Goal: Task Accomplishment & Management: Manage account settings

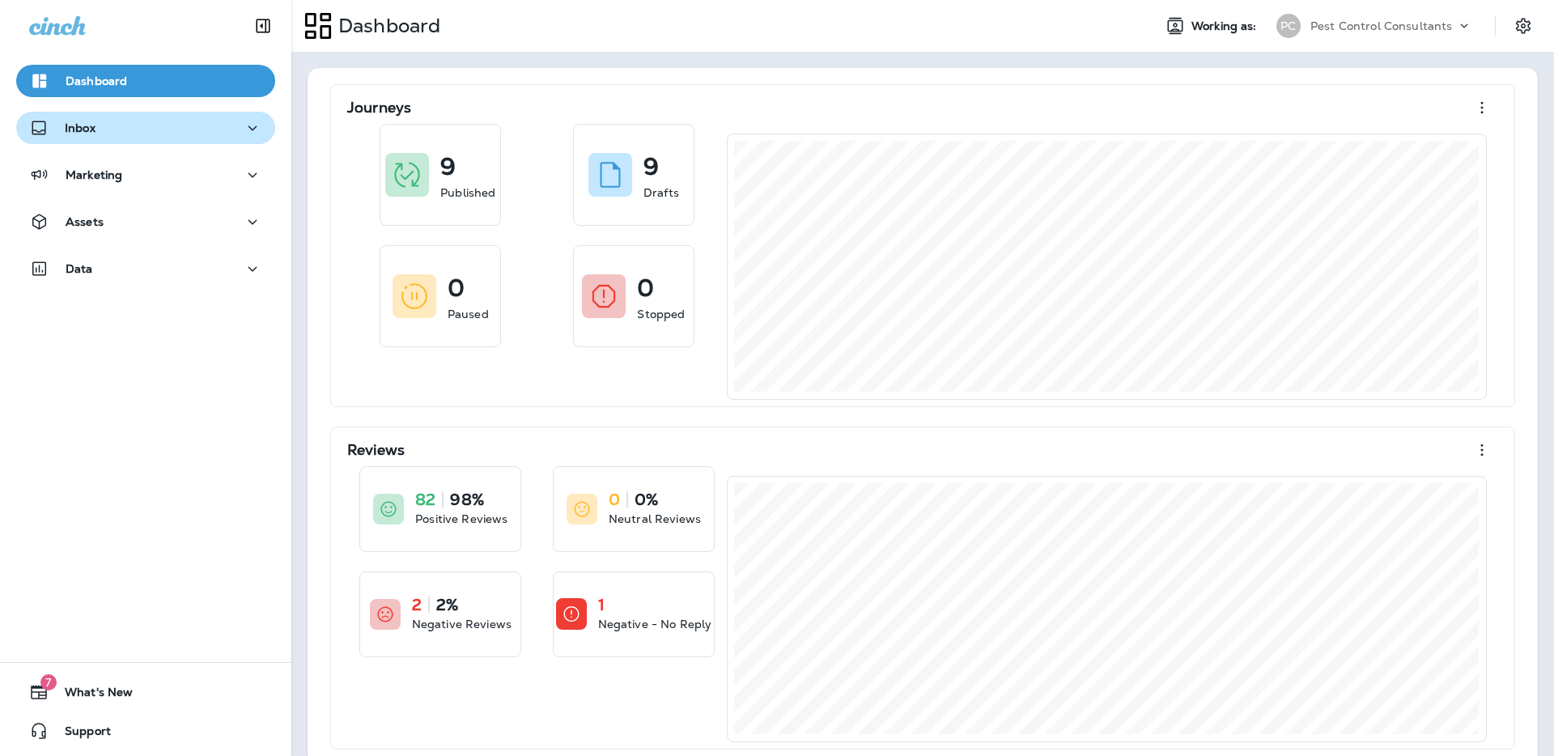
click at [218, 134] on div "Inbox" at bounding box center [145, 128] width 233 height 20
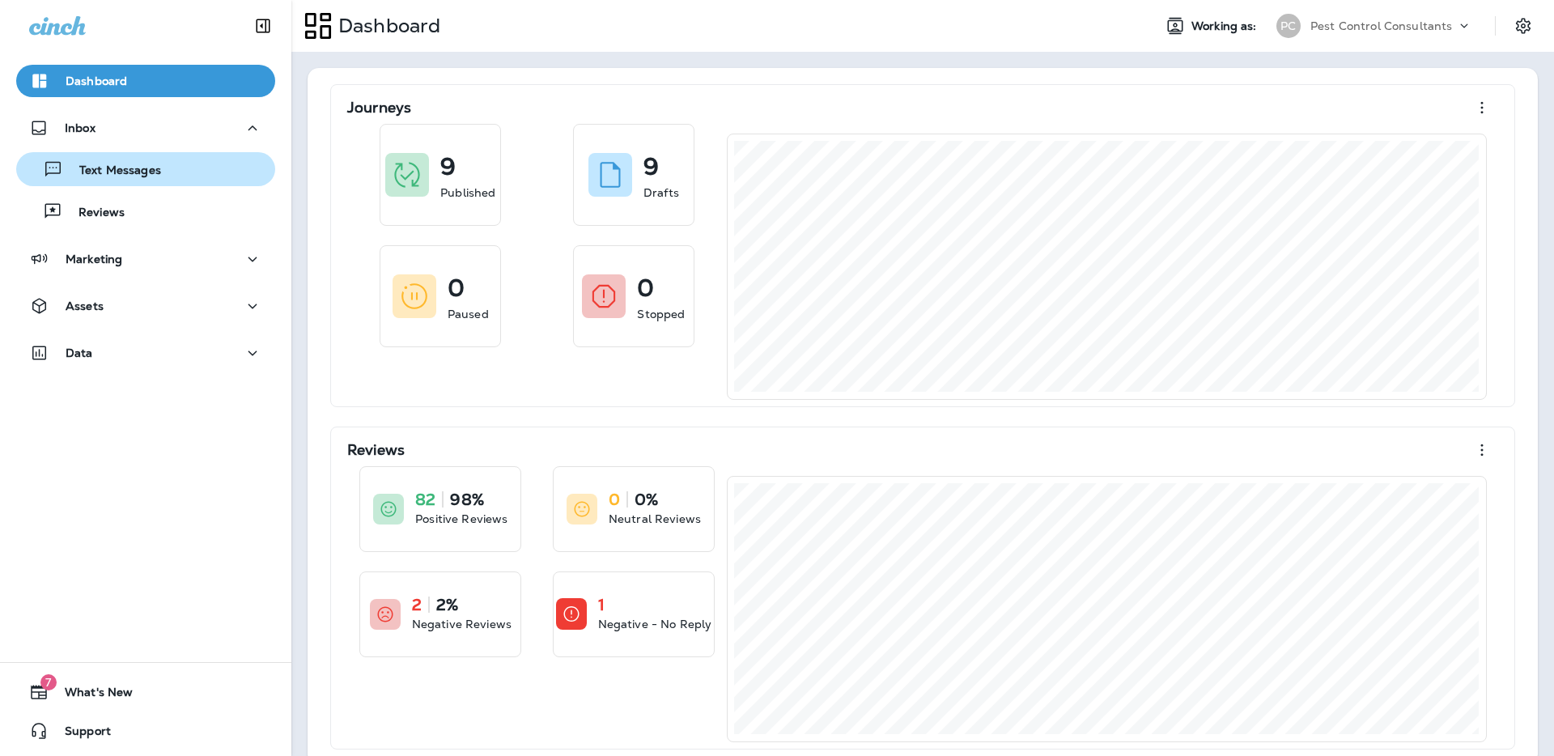
click at [206, 174] on div "Text Messages" at bounding box center [146, 169] width 246 height 24
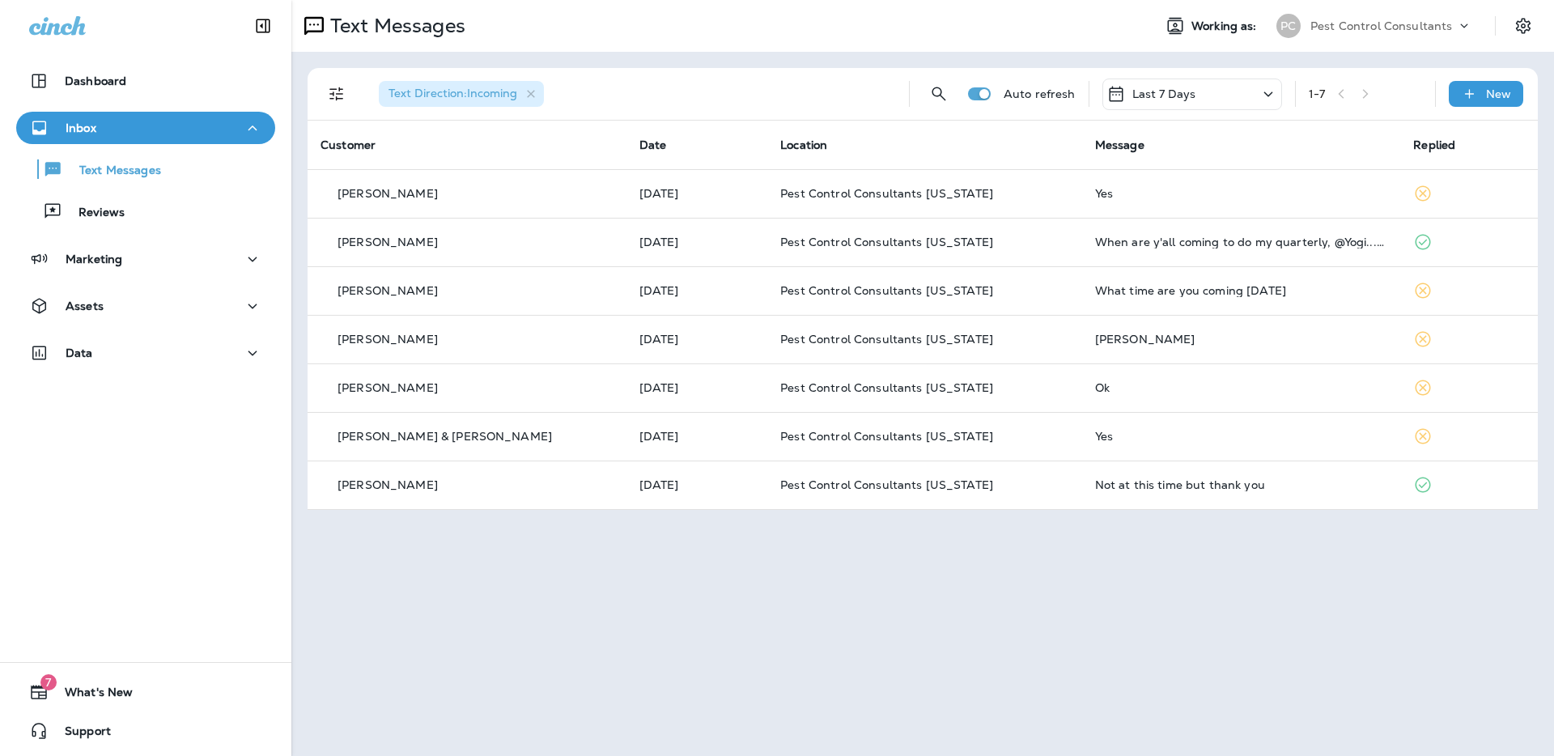
click at [668, 550] on div "Text Messages Working as: PC Pest Control Consultants Text Direction : Incoming…" at bounding box center [922, 378] width 1263 height 756
click at [181, 258] on div "Marketing" at bounding box center [145, 259] width 233 height 20
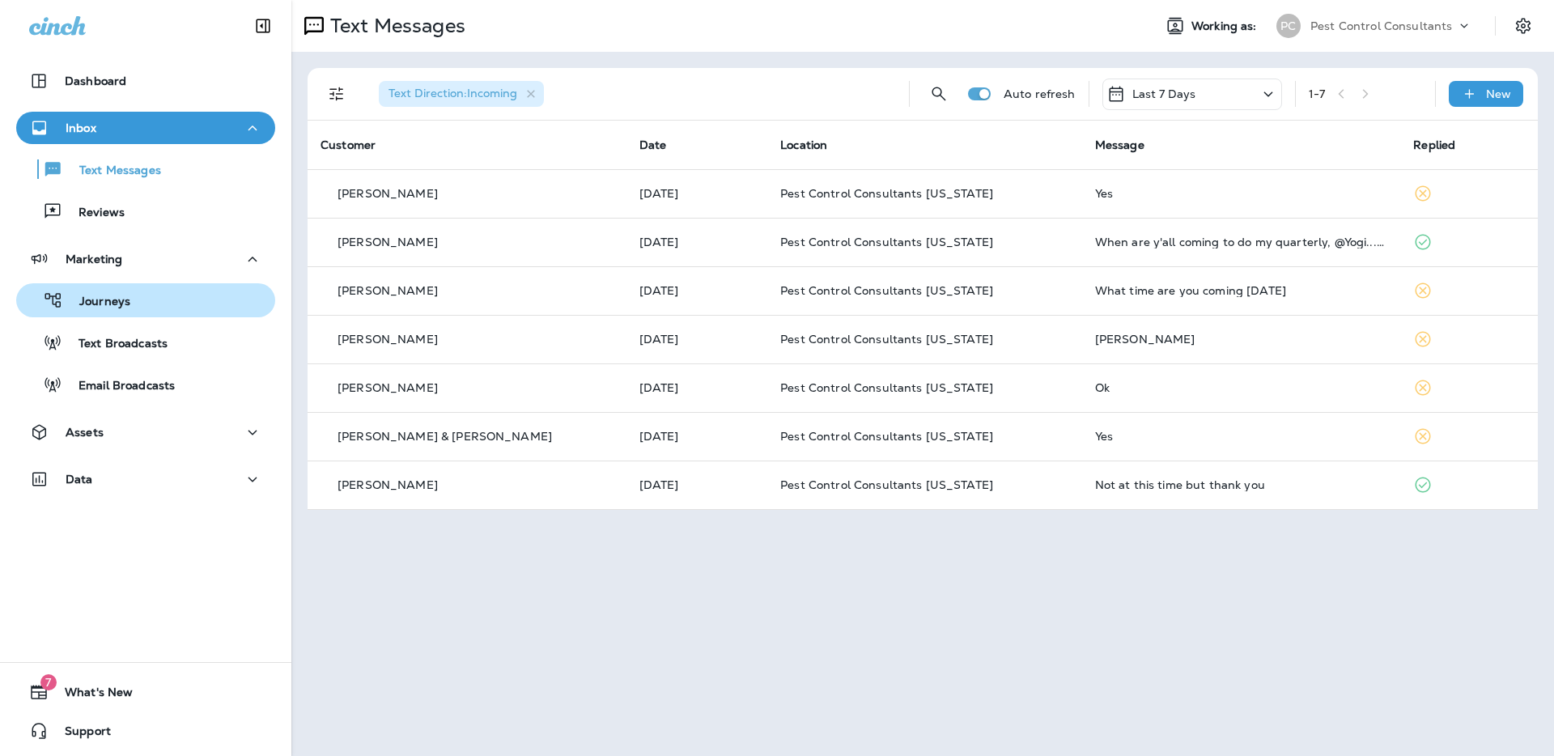
click at [172, 304] on div "Journeys" at bounding box center [146, 300] width 246 height 24
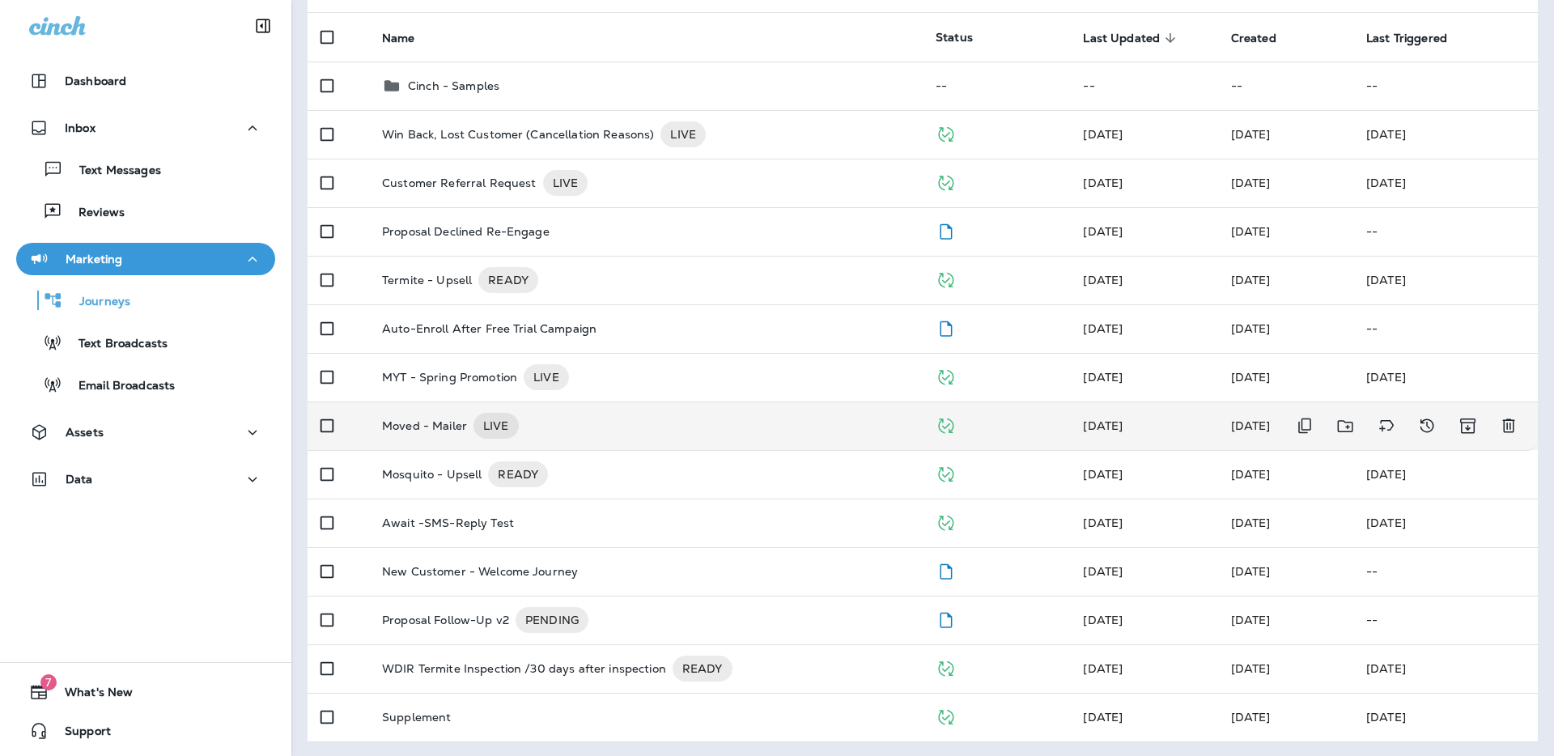
scroll to position [151, 0]
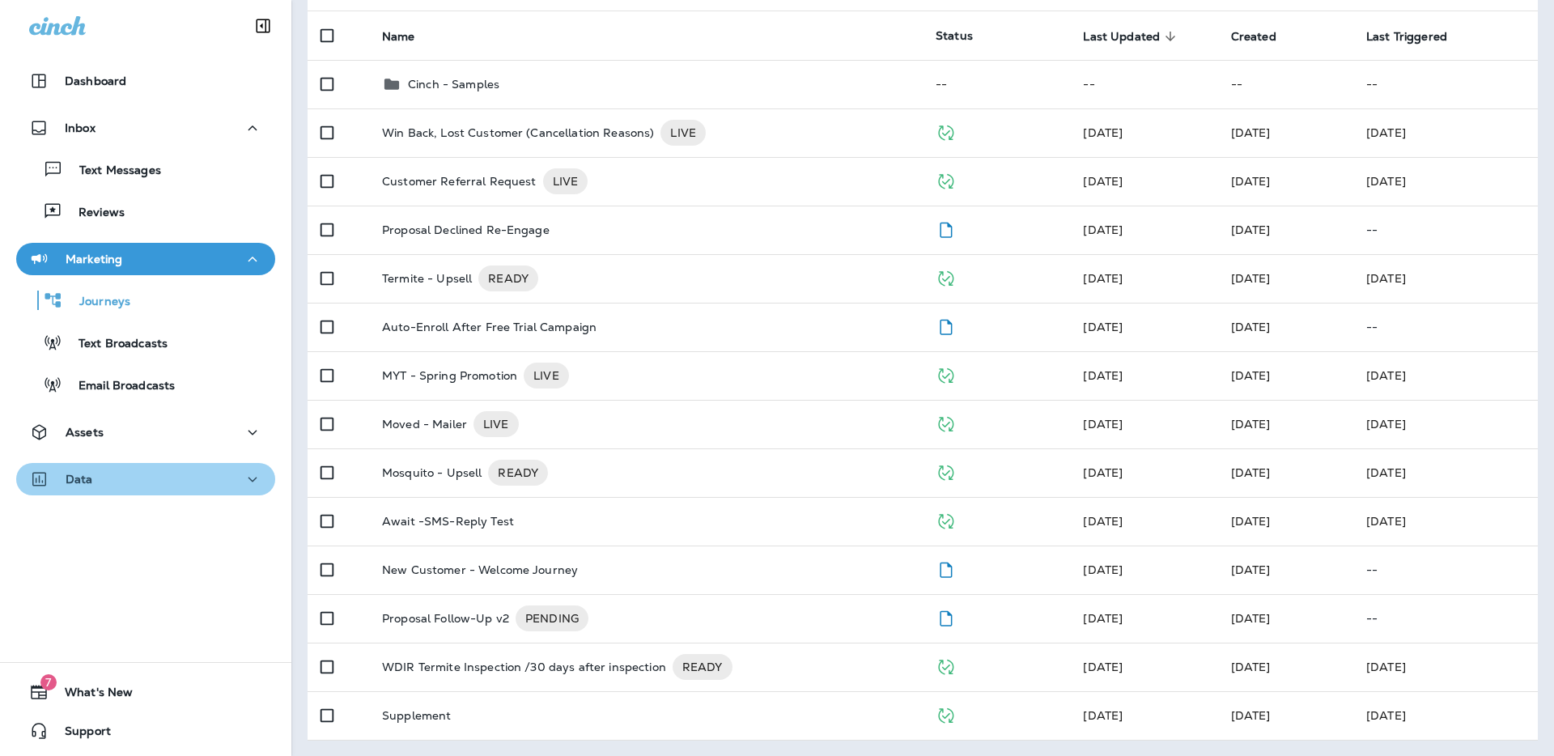
click at [123, 473] on div "Data" at bounding box center [145, 480] width 233 height 20
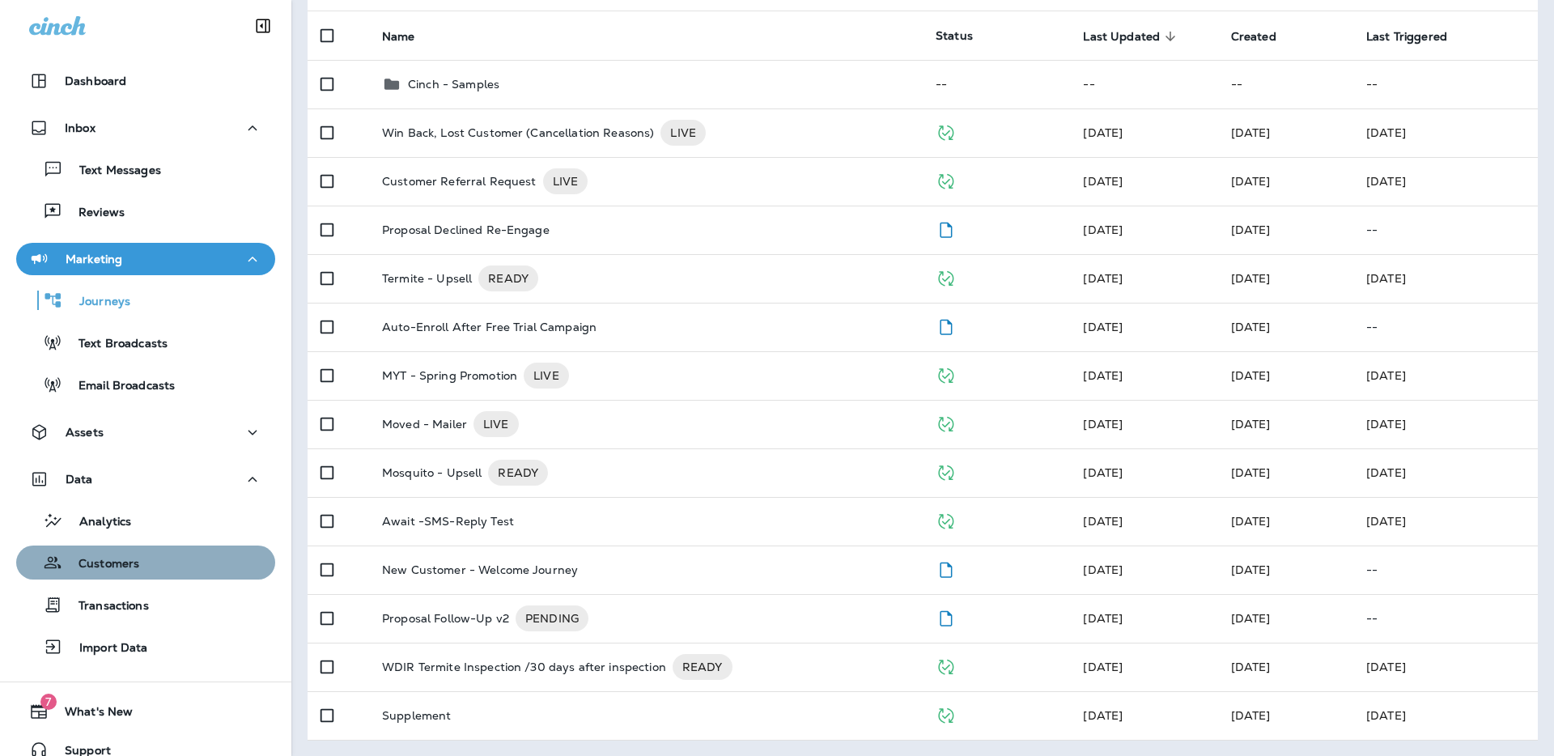
click at [135, 558] on p "Customers" at bounding box center [100, 564] width 77 height 15
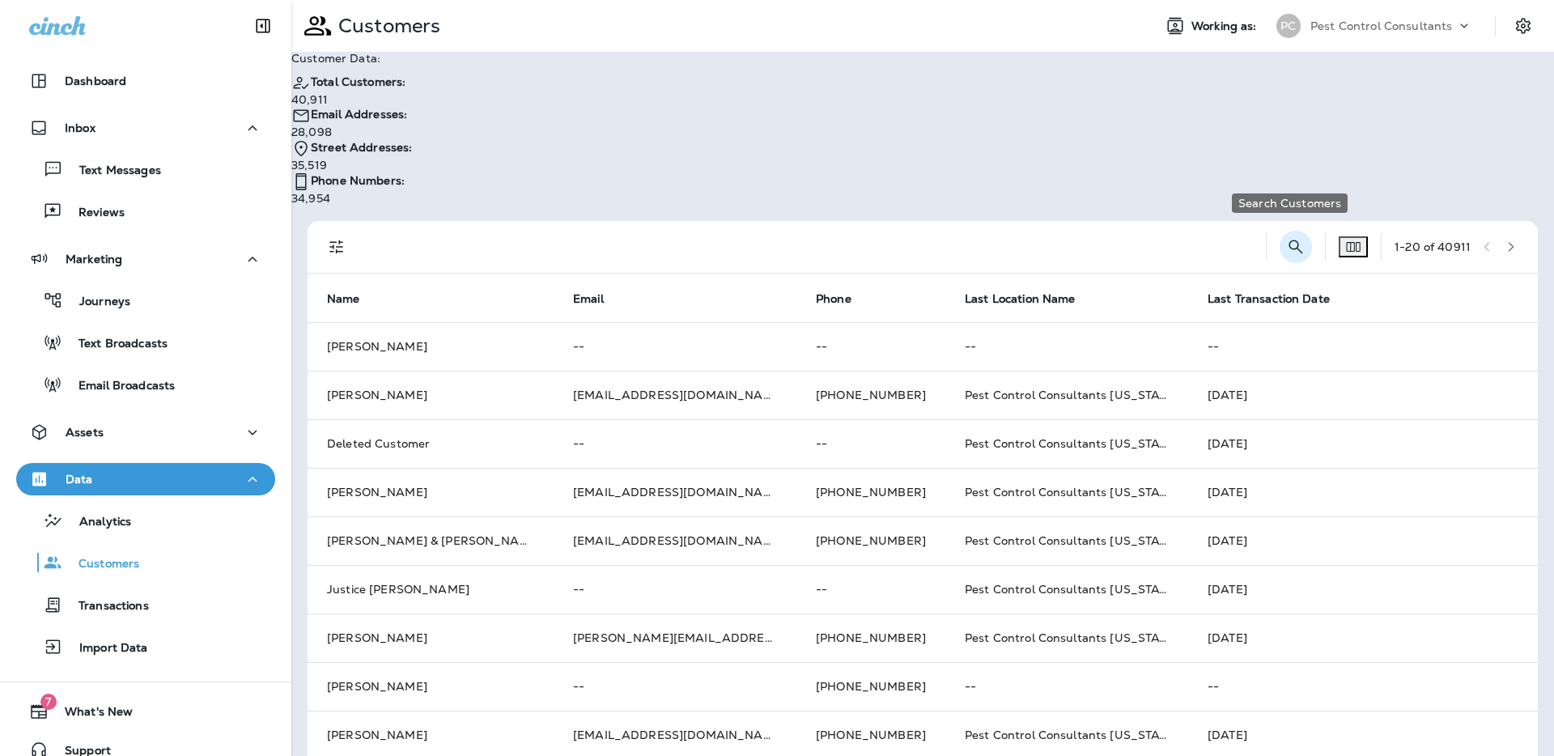
click at [1290, 240] on icon "Search Customers" at bounding box center [1297, 247] width 14 height 14
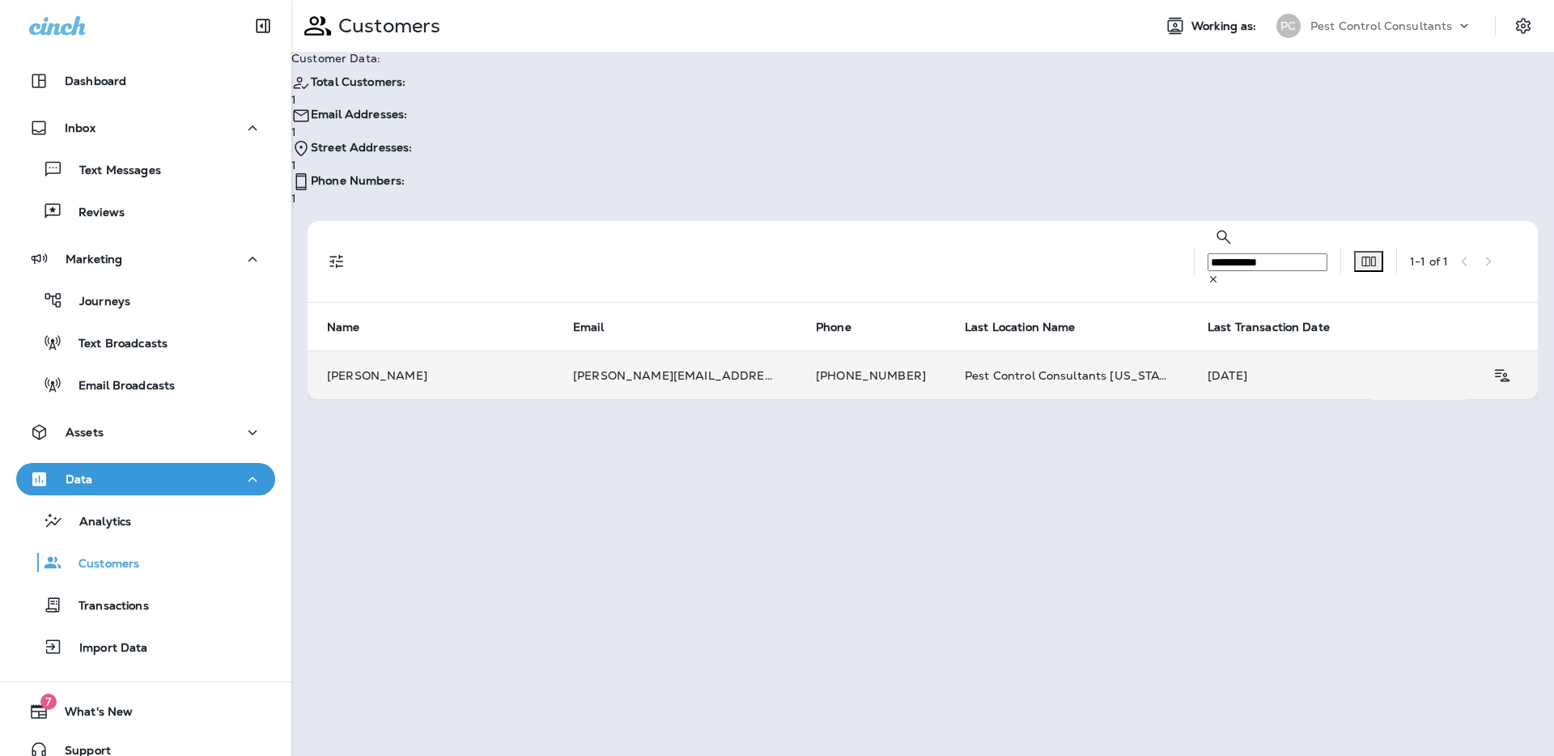
type input "**********"
click at [390, 351] on td "[PERSON_NAME]" at bounding box center [431, 375] width 246 height 49
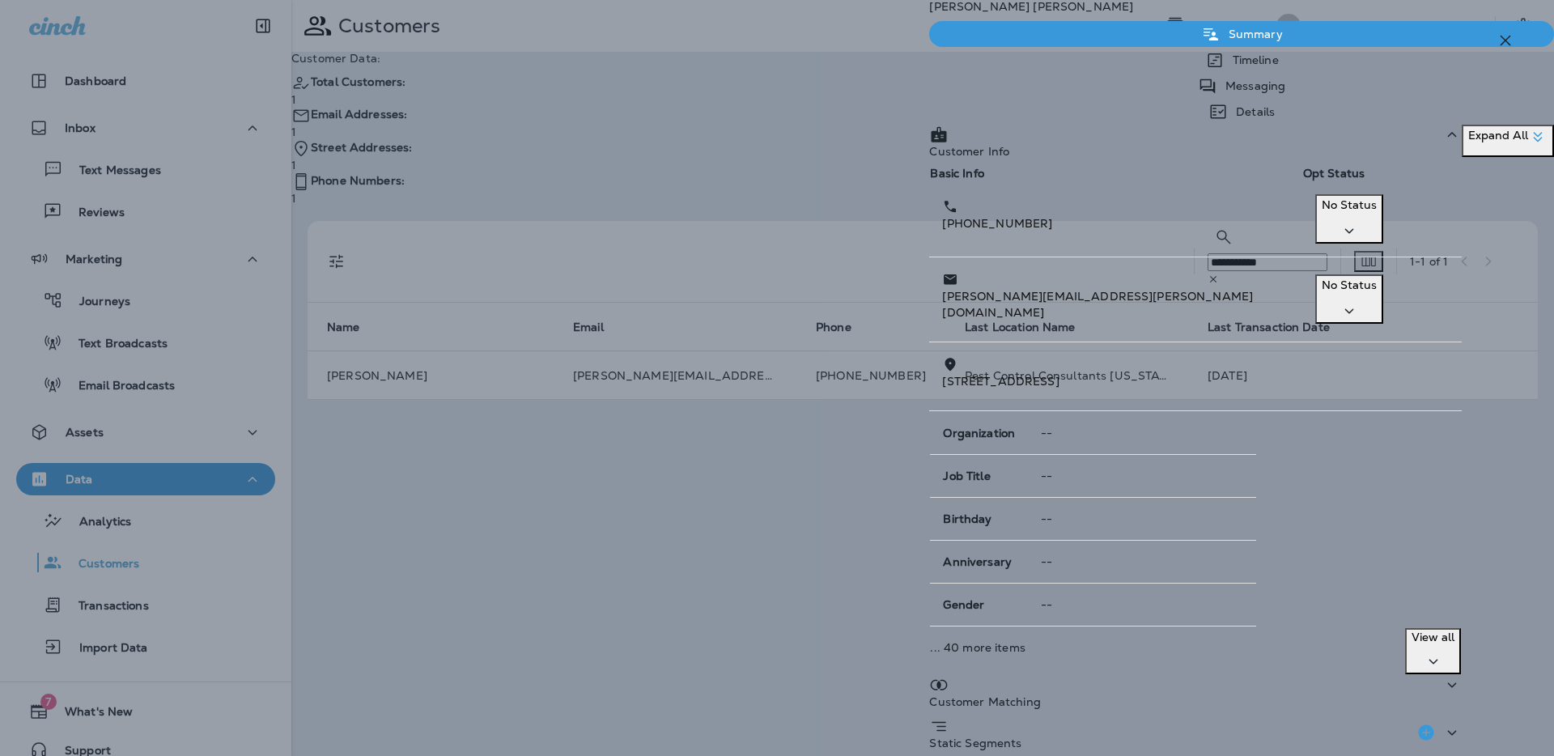
click at [1455, 631] on p "View all" at bounding box center [1433, 637] width 43 height 13
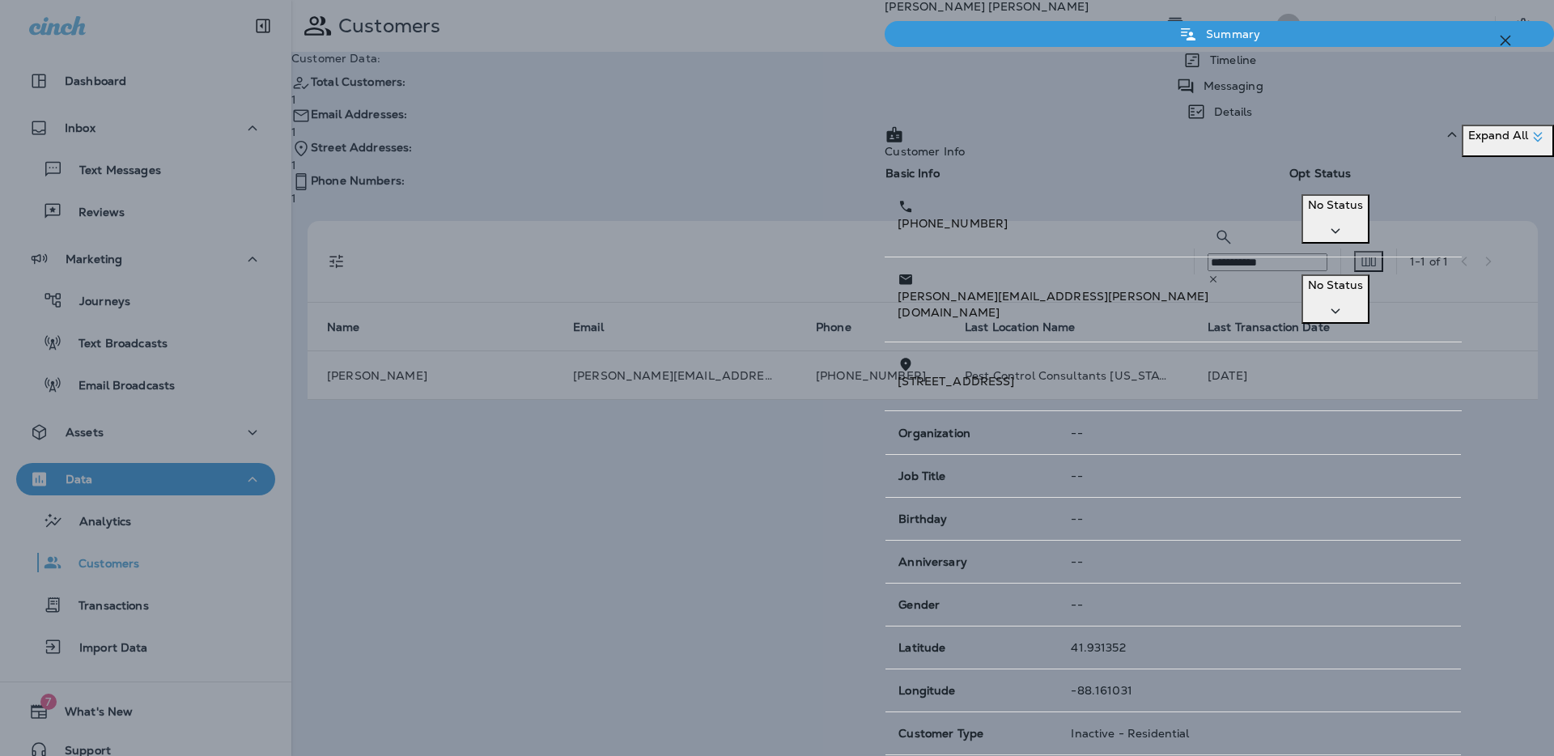
scroll to position [1857, 0]
click at [1253, 105] on p "Details" at bounding box center [1229, 111] width 47 height 13
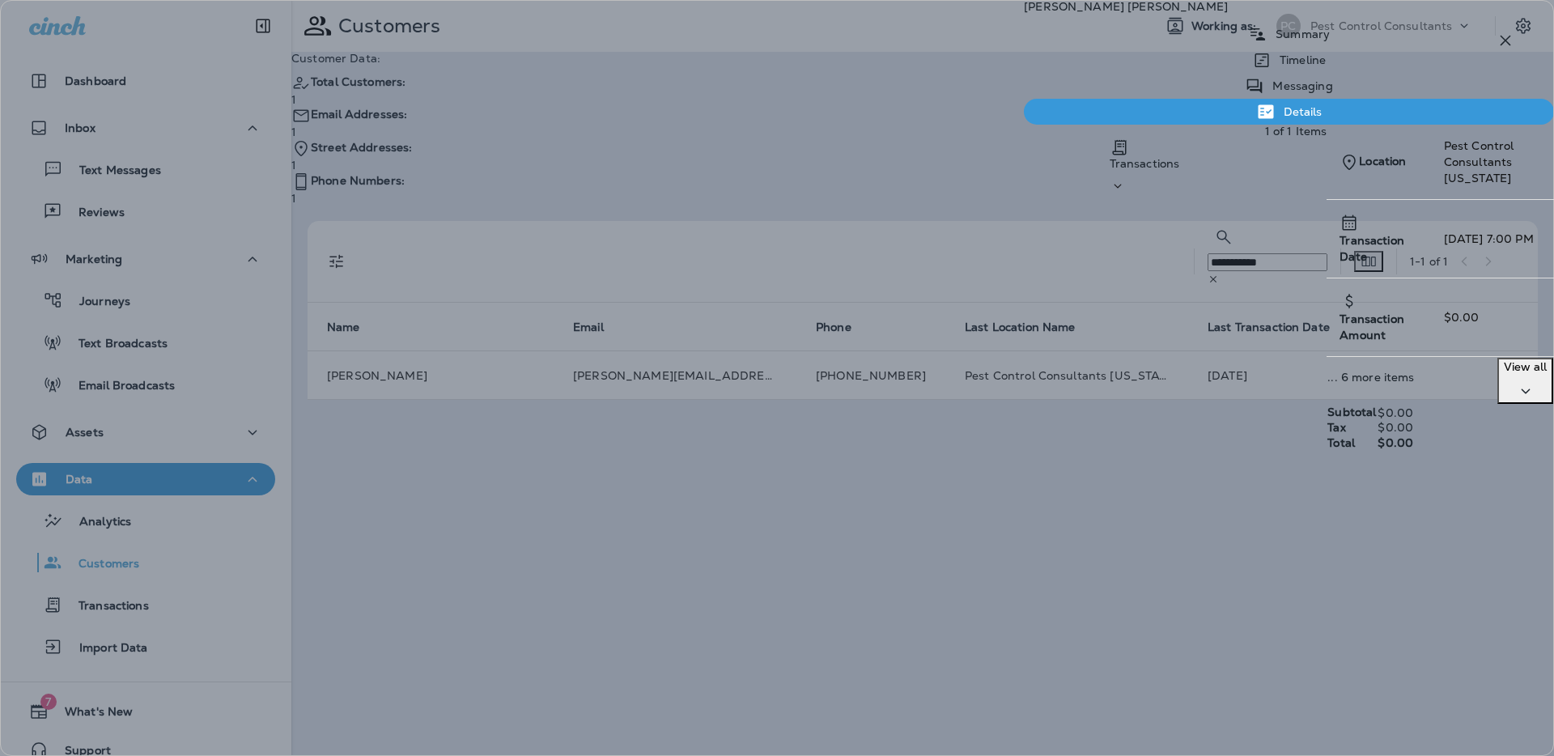
click at [1268, 40] on p "Summary" at bounding box center [1299, 34] width 62 height 13
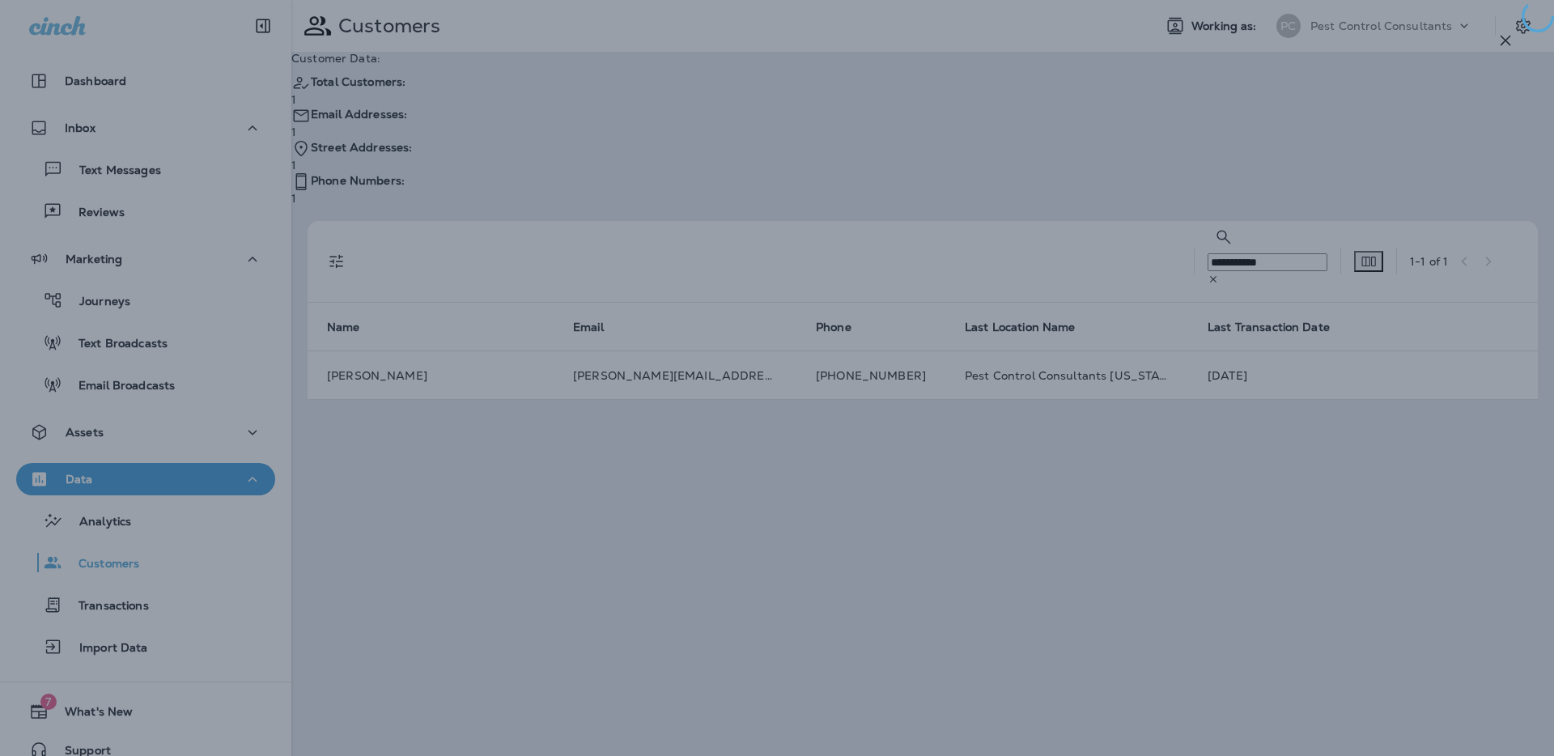
drag, startPoint x: 920, startPoint y: 383, endPoint x: 911, endPoint y: 384, distance: 8.9
click at [921, 381] on div at bounding box center [777, 378] width 1554 height 756
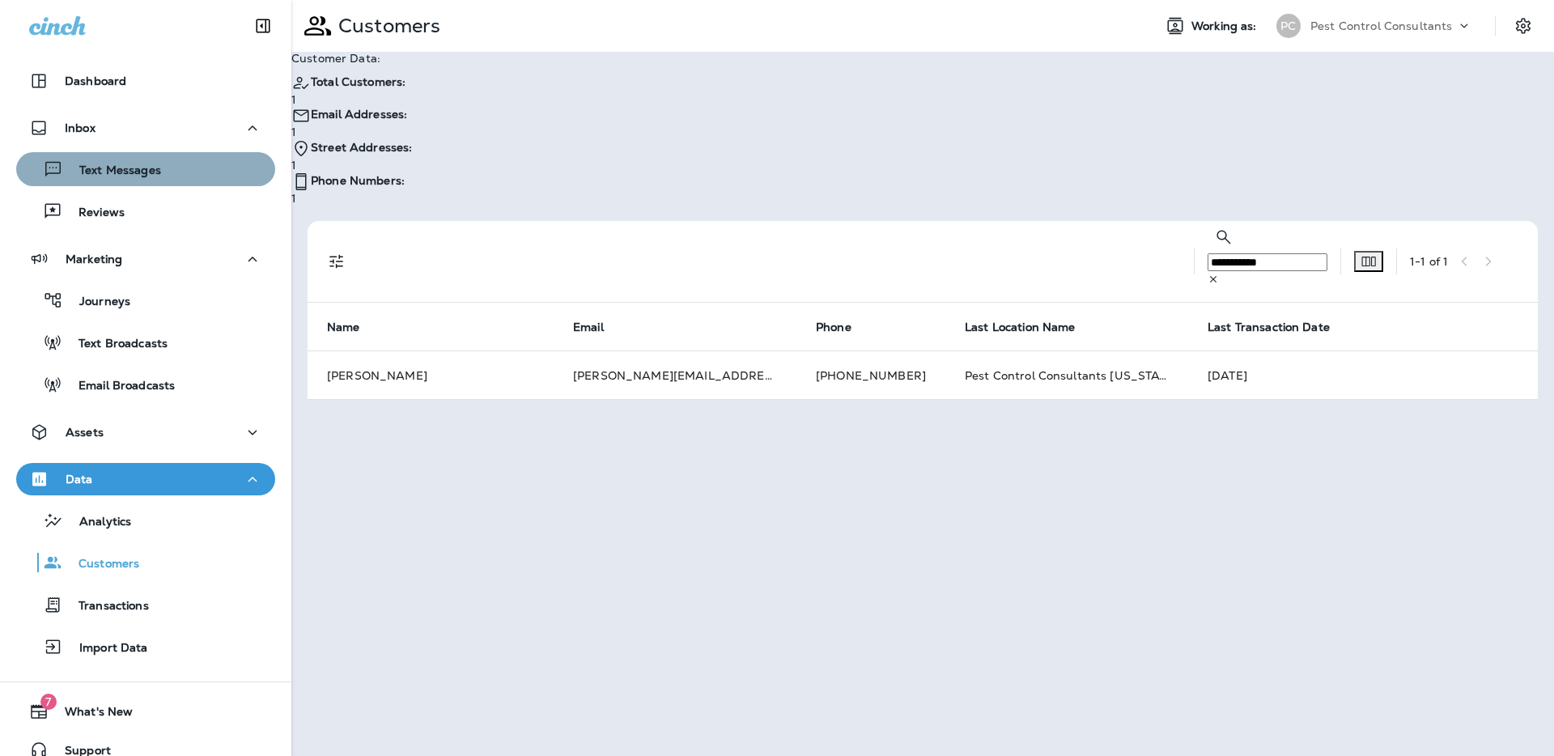
click at [152, 168] on p "Text Messages" at bounding box center [112, 171] width 98 height 15
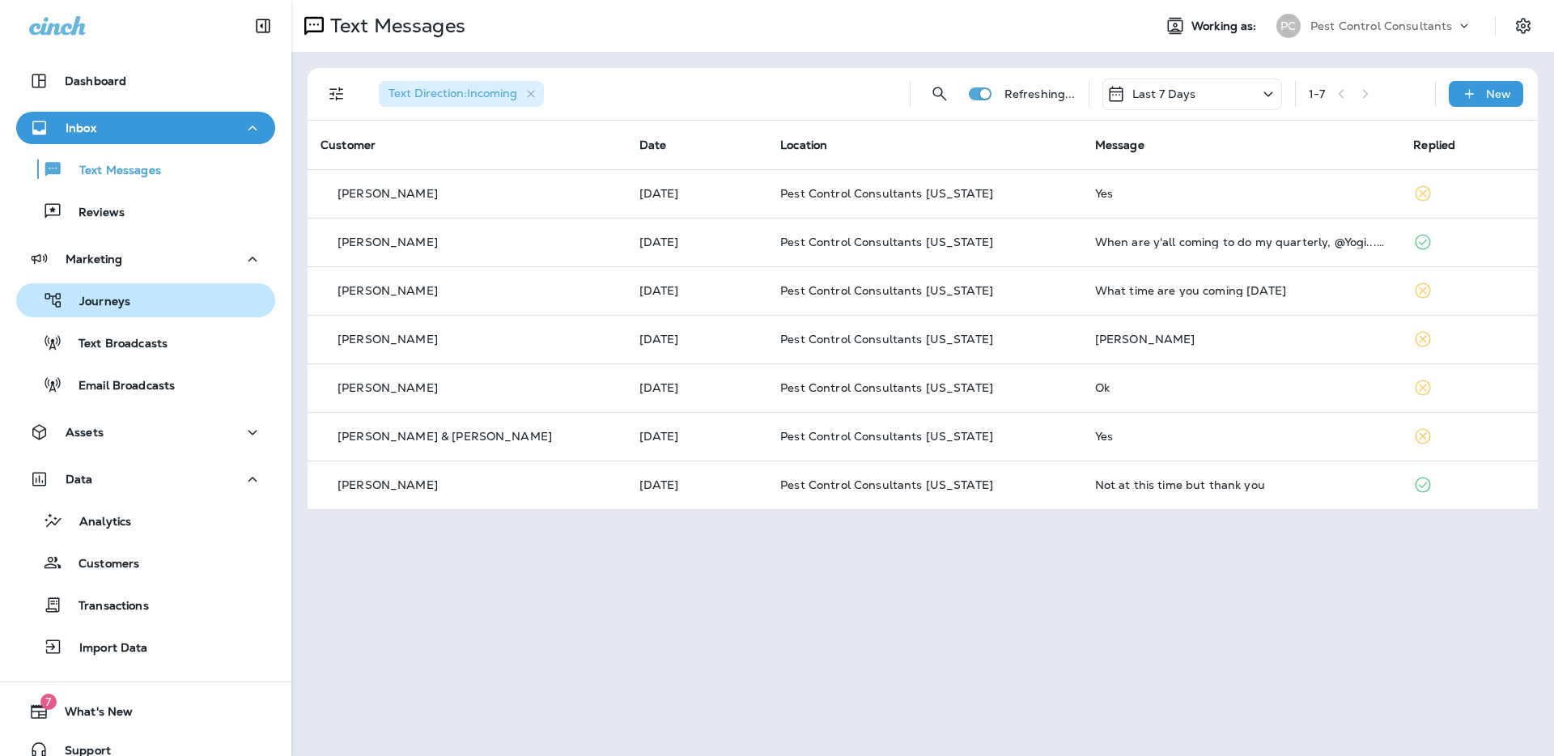
click at [131, 305] on div "Journeys" at bounding box center [146, 300] width 246 height 24
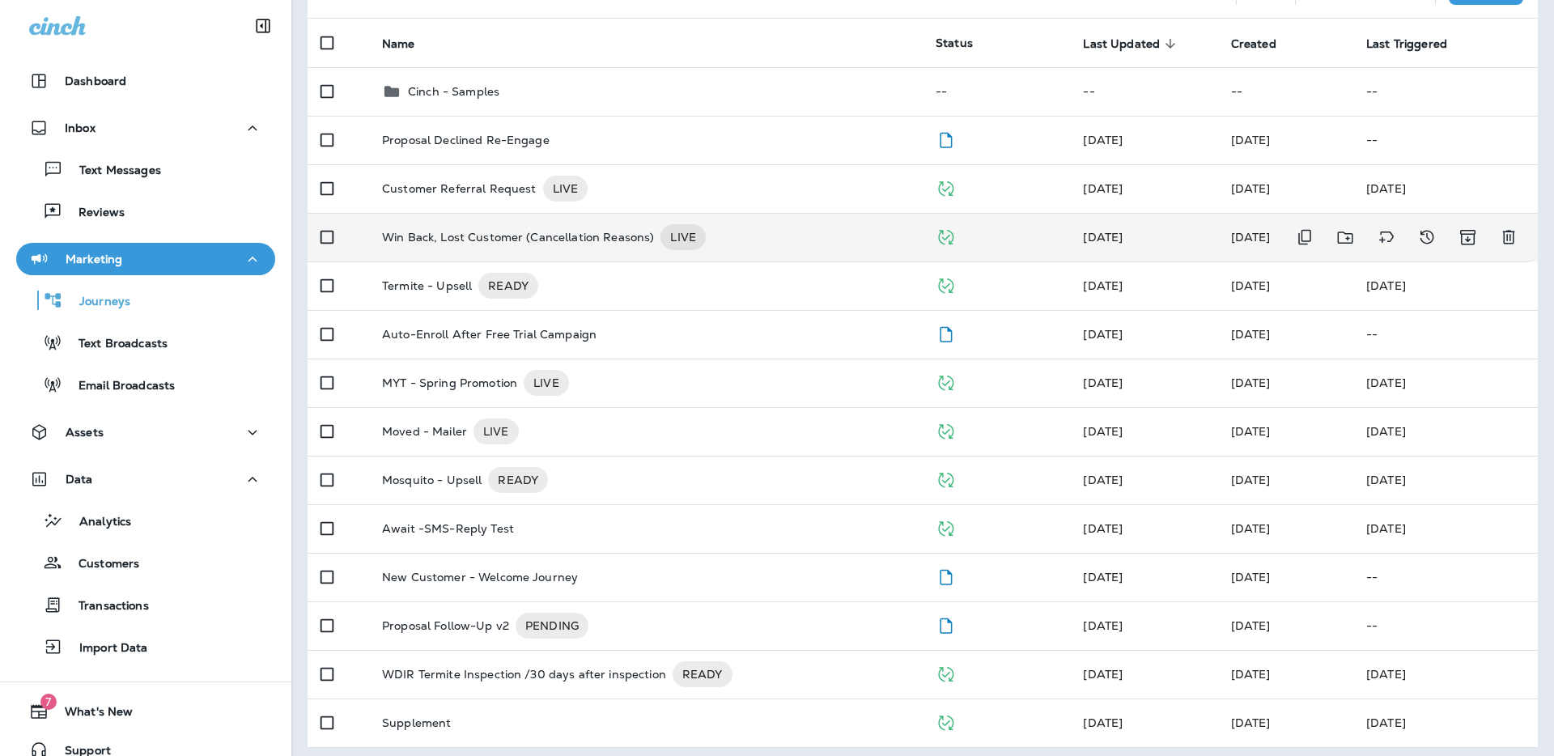
scroll to position [151, 0]
